Goal: Find specific page/section: Find specific page/section

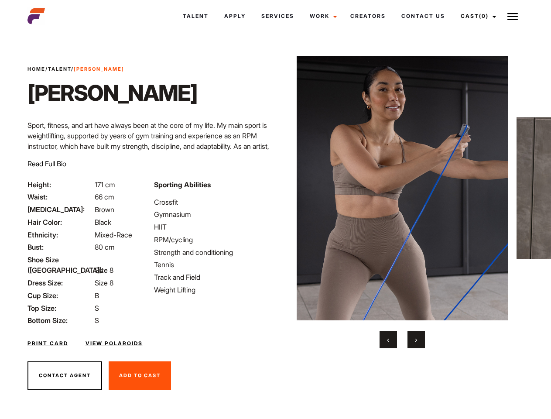
click at [476, 16] on link "Cast (0)" at bounding box center [477, 16] width 49 height 24
click at [513, 16] on img at bounding box center [513, 16] width 10 height 10
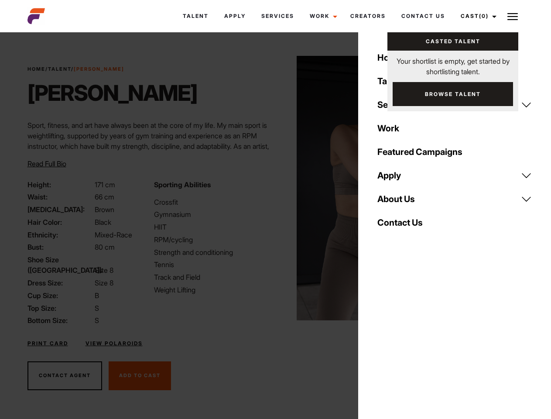
click at [402, 202] on img at bounding box center [403, 188] width 212 height 265
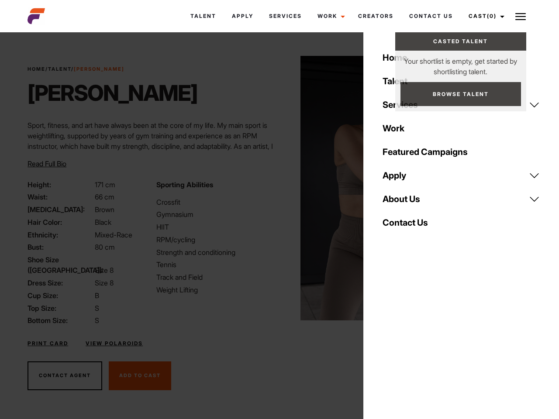
click at [276, 188] on div "Sporting Abilities Crossfit Gymnasium HIIT RPM/cycling Strength and conditionin…" at bounding box center [215, 252] width 128 height 147
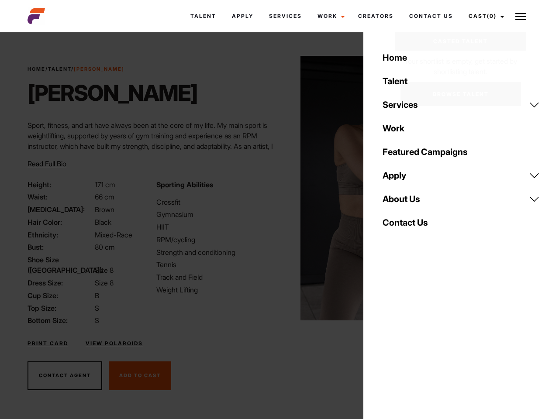
click at [389, 340] on div "Home Talent Services Talent Casting Photography Videography Creative Hair and M…" at bounding box center [461, 209] width 196 height 419
click at [417, 340] on div "Home Talent Services Talent Casting Photography Videography Creative Hair and M…" at bounding box center [461, 209] width 196 height 419
